Goal: Find specific page/section: Find specific page/section

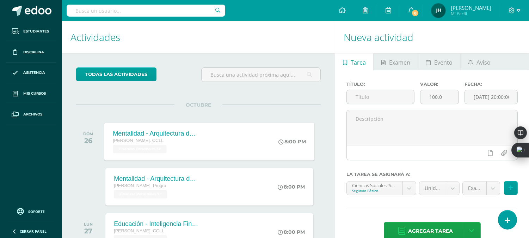
click at [162, 131] on div "Mentalidad - Arquitectura de Mi Destino" at bounding box center [155, 132] width 85 height 7
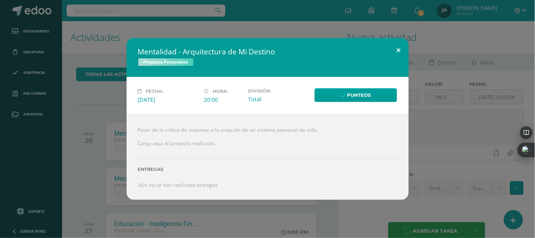
click at [399, 49] on button at bounding box center [398, 50] width 20 height 24
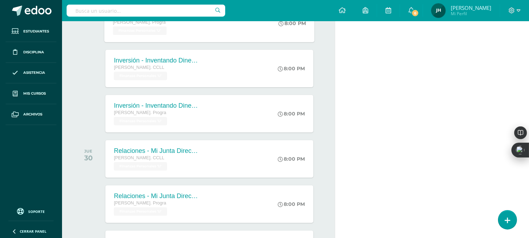
scroll to position [352, 0]
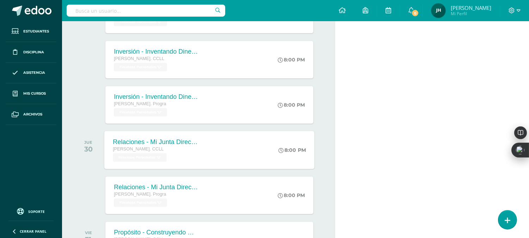
click at [167, 143] on div "Relaciones - Mi Junta Directiva Personal" at bounding box center [155, 141] width 85 height 7
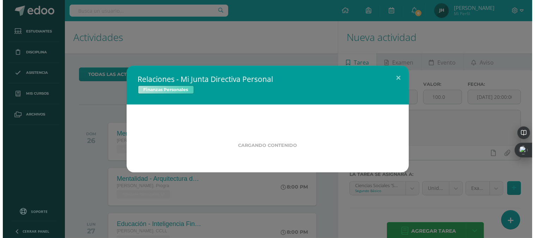
scroll to position [0, 0]
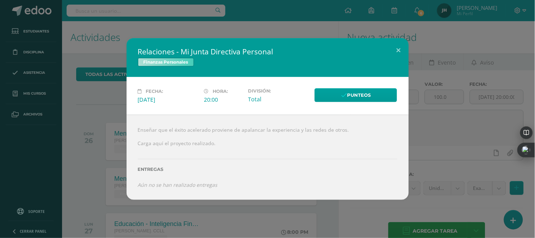
click at [167, 61] on link "Finanzas Personales" at bounding box center [166, 62] width 56 height 8
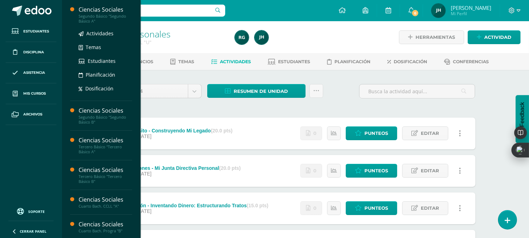
click at [83, 16] on div "Segundo Básico "Segundo Básico A"" at bounding box center [106, 19] width 54 height 10
